Goal: Task Accomplishment & Management: Manage account settings

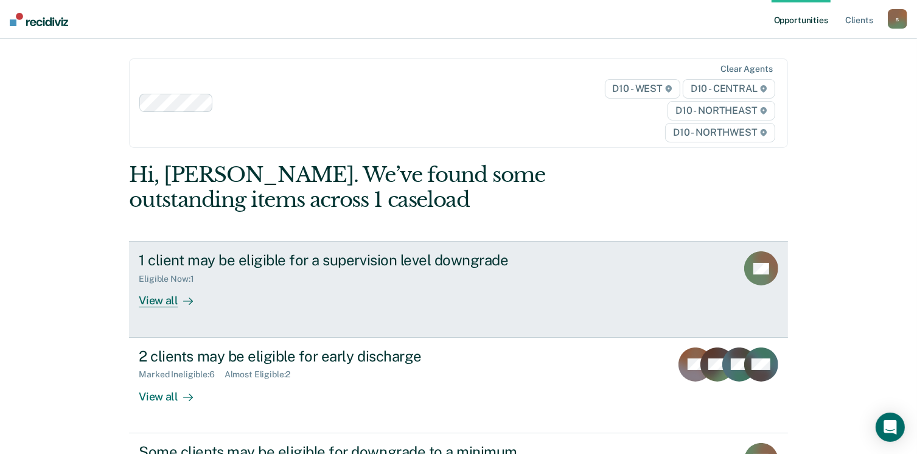
click at [156, 303] on div "View all" at bounding box center [173, 296] width 68 height 24
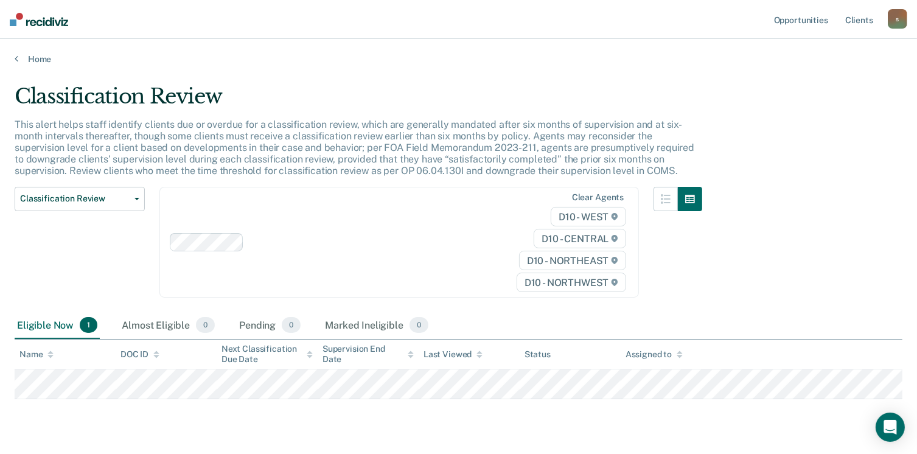
scroll to position [32, 0]
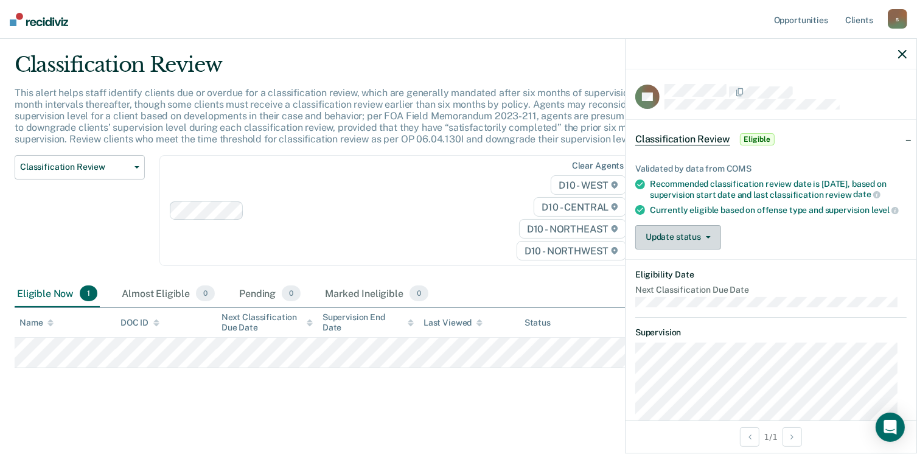
click at [716, 250] on button "Update status" at bounding box center [679, 237] width 86 height 24
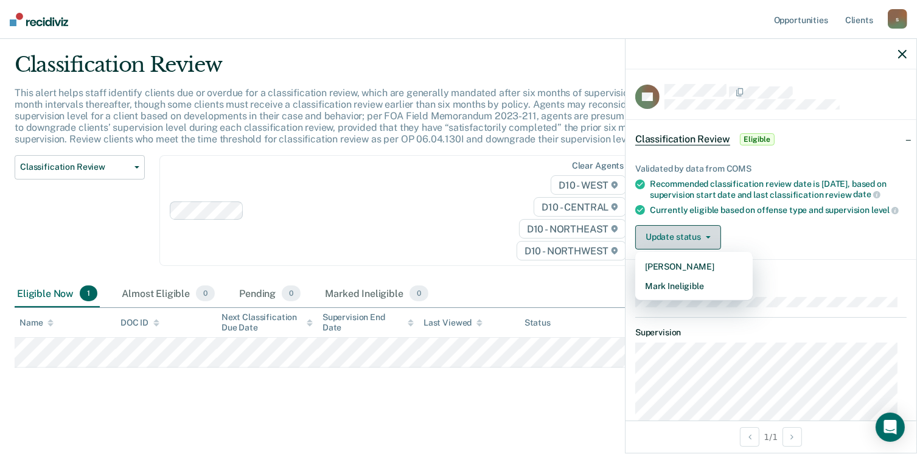
click at [711, 250] on button "Update status" at bounding box center [679, 237] width 86 height 24
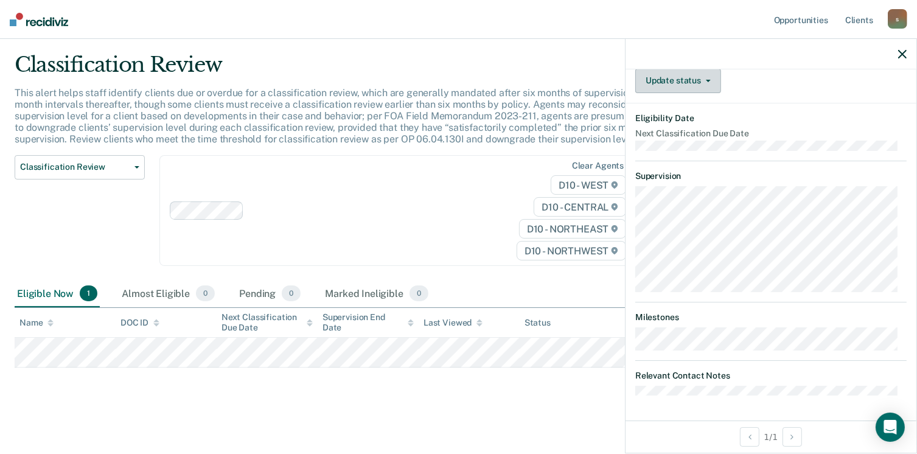
scroll to position [0, 0]
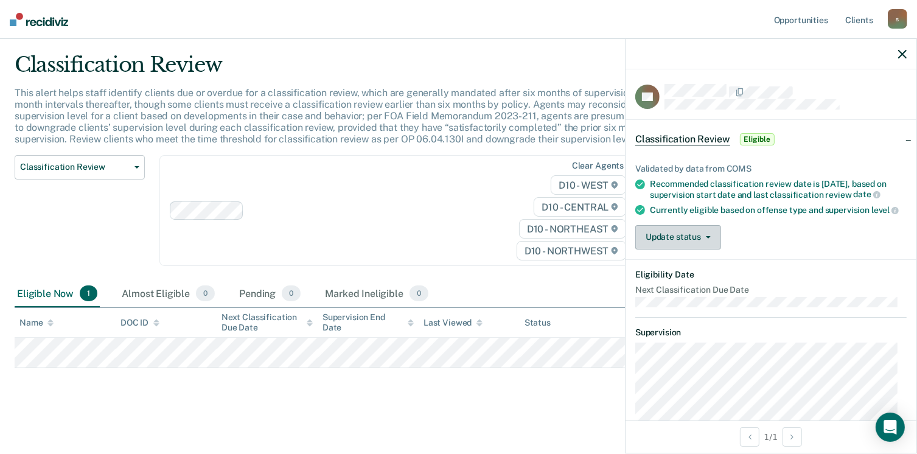
click at [711, 250] on button "Update status" at bounding box center [679, 237] width 86 height 24
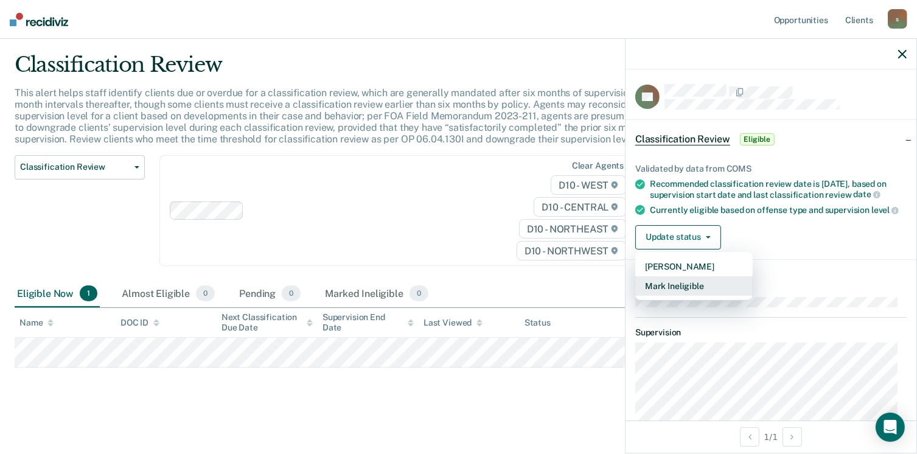
click at [704, 296] on button "Mark Ineligible" at bounding box center [694, 285] width 117 height 19
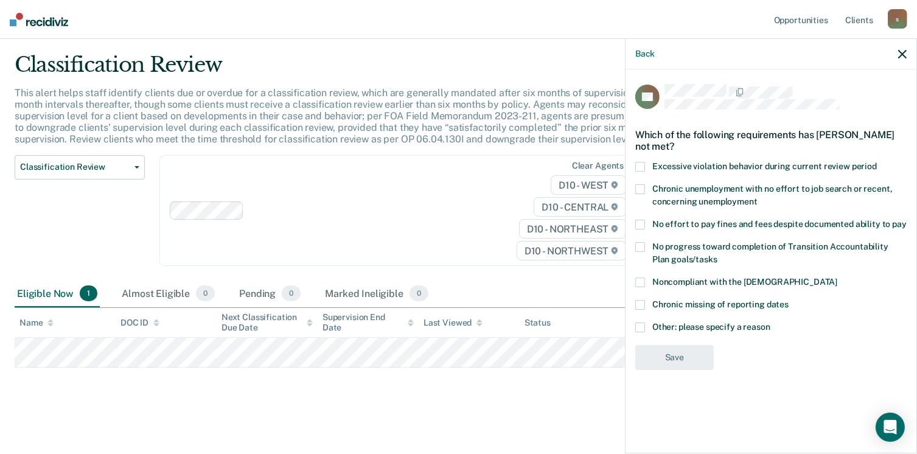
click at [644, 328] on span at bounding box center [641, 328] width 10 height 10
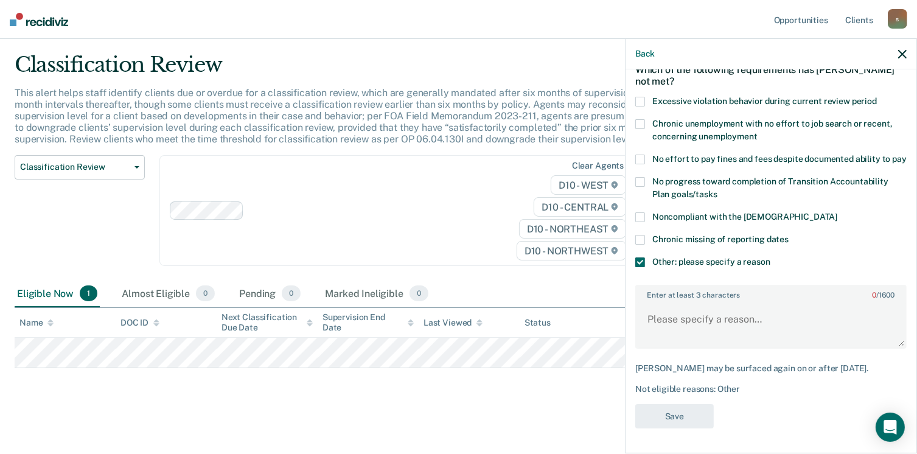
scroll to position [75, 0]
click at [727, 324] on textarea "Enter at least 3 characters 0 / 1600" at bounding box center [771, 325] width 269 height 45
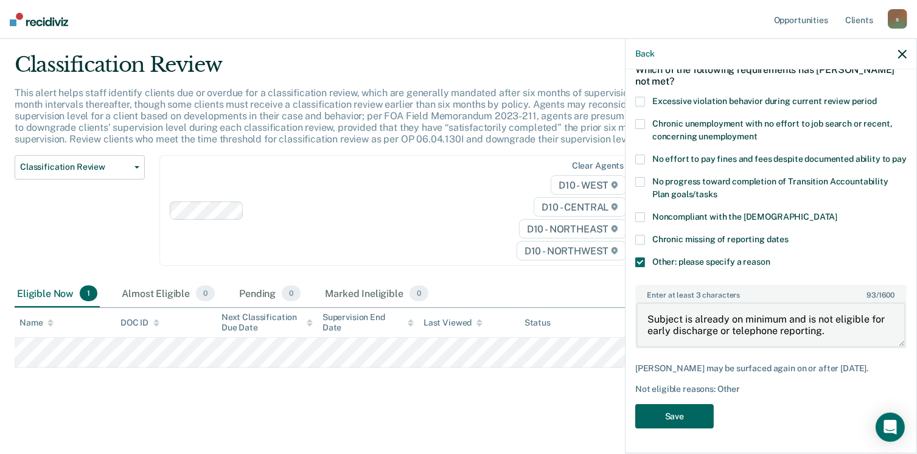
type textarea "Subject is already on minimum and is not eligible for early discharge or teleph…"
click at [687, 409] on button "Save" at bounding box center [675, 416] width 79 height 25
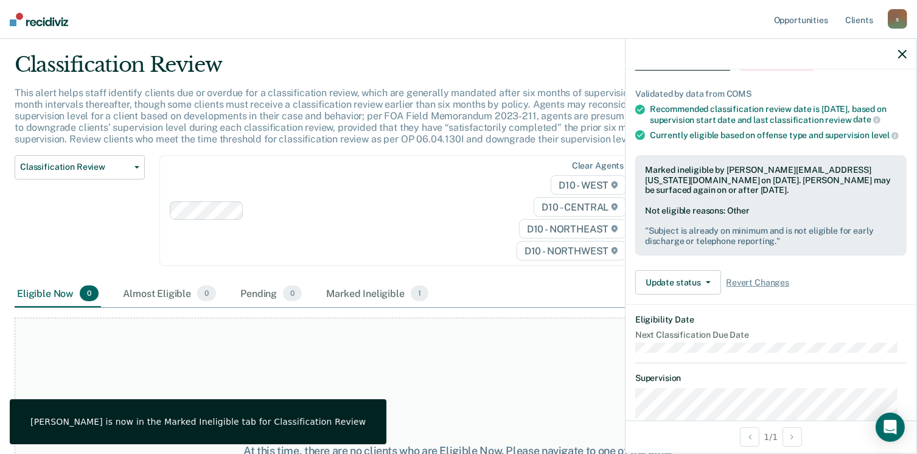
click at [905, 49] on button "button" at bounding box center [903, 54] width 9 height 10
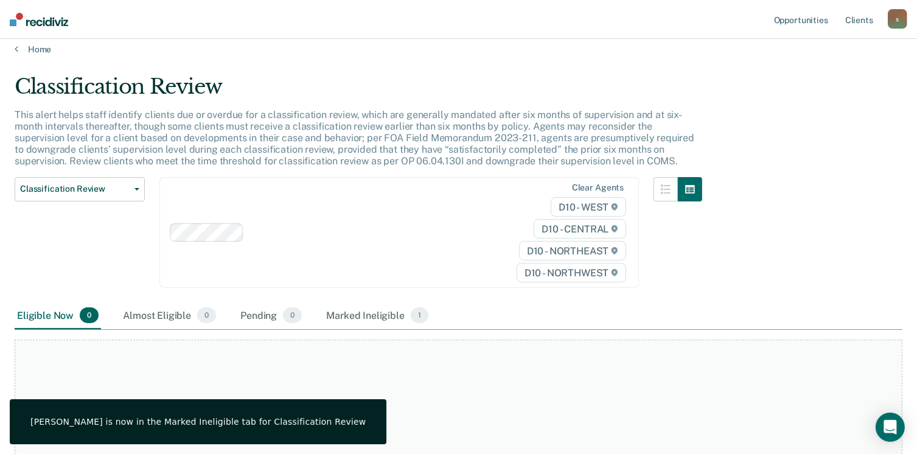
scroll to position [0, 0]
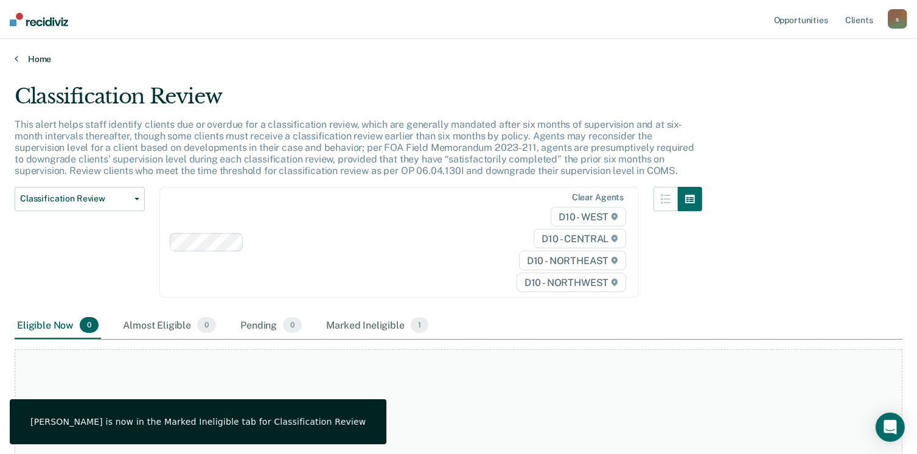
click at [42, 57] on link "Home" at bounding box center [459, 59] width 888 height 11
